Goal: Obtain resource: Download file/media

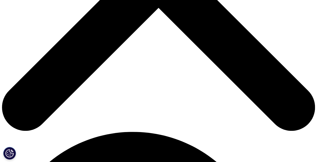
scroll to position [190, 0]
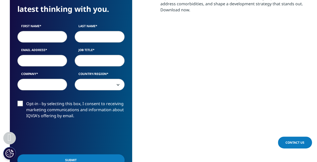
scroll to position [258, 0]
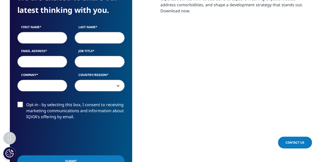
click at [30, 39] on input "First Name" at bounding box center [42, 38] width 50 height 12
type input "[PERSON_NAME]"
type input "[PERSON_NAME][EMAIL_ADDRESS][PERSON_NAME][DOMAIN_NAME]"
type input "[PERSON_NAME]"
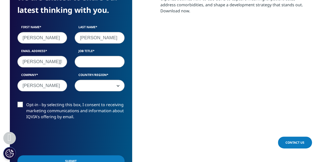
select select "Canada"
click at [106, 63] on input "Job Title" at bounding box center [100, 62] width 50 height 12
type input "Patient Access Manager"
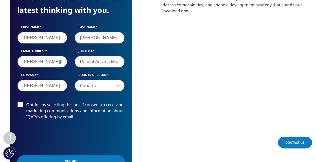
click at [85, 158] on input "Submit" at bounding box center [70, 161] width 107 height 12
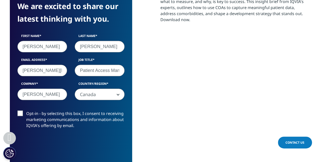
scroll to position [3, 3]
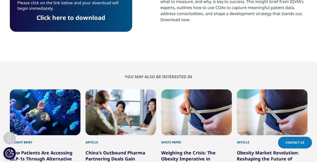
click at [88, 19] on link "Click here to download" at bounding box center [71, 17] width 69 height 8
